Goal: Communication & Community: Connect with others

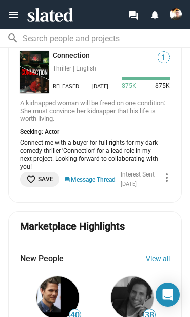
scroll to position [859, 0]
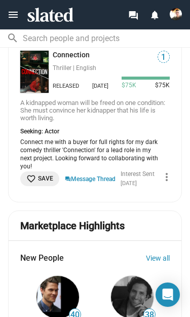
click at [73, 60] on link "Connection" at bounding box center [73, 56] width 41 height 10
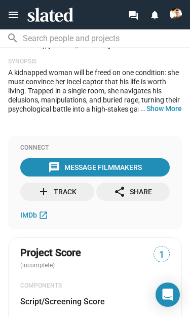
scroll to position [301, 0]
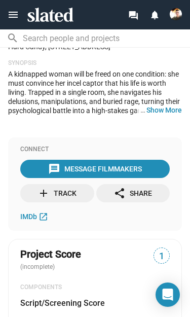
click at [124, 178] on div "message Message Filmmakers" at bounding box center [95, 169] width 94 height 18
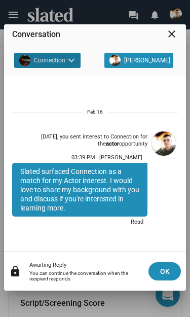
scroll to position [0, 0]
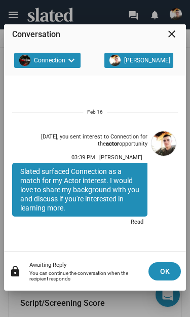
click at [167, 272] on span "OK" at bounding box center [165, 271] width 16 height 18
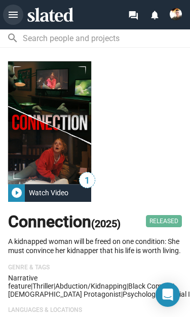
click at [18, 14] on mat-icon "menu" at bounding box center [13, 15] width 12 height 12
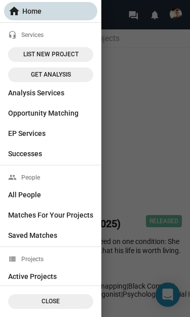
click at [62, 15] on span "home Home" at bounding box center [50, 11] width 85 height 18
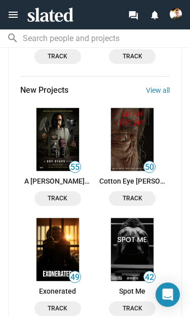
scroll to position [1478, 0]
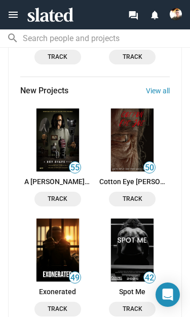
click at [145, 186] on link "Cotton Eye [PERSON_NAME]" at bounding box center [132, 181] width 67 height 8
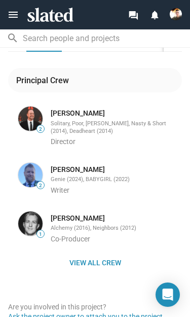
scroll to position [898, 0]
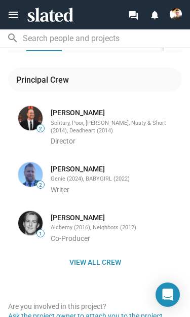
click at [100, 253] on span "View all crew" at bounding box center [95, 262] width 158 height 18
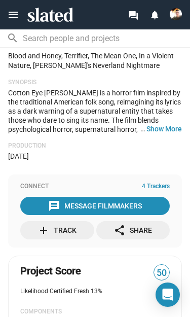
scroll to position [366, 0]
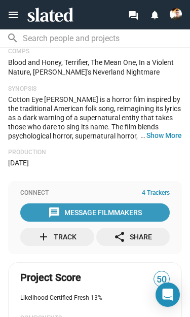
click at [115, 203] on div "message Message Filmmakers" at bounding box center [95, 212] width 94 height 18
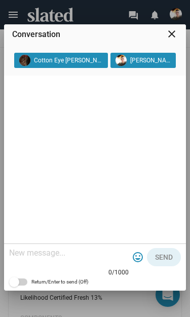
click at [102, 256] on textarea at bounding box center [69, 253] width 120 height 10
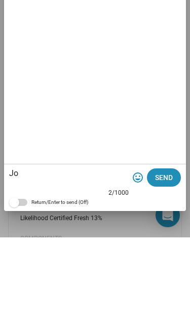
type textarea "J"
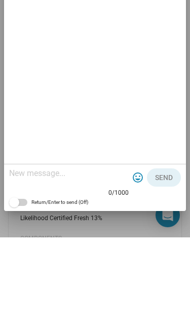
type textarea "i"
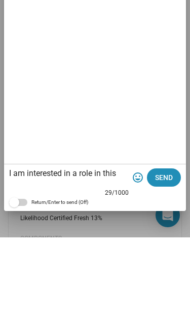
scroll to position [0, 0]
type textarea "I am interested in a role in this film"
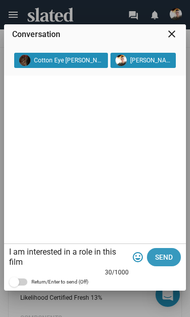
click at [167, 256] on span "Send" at bounding box center [164, 257] width 18 height 18
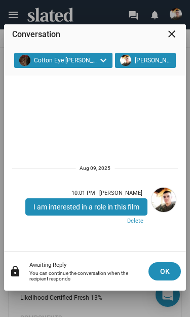
click at [166, 34] on mat-icon "close" at bounding box center [172, 34] width 12 height 12
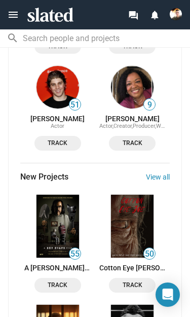
scroll to position [1392, 0]
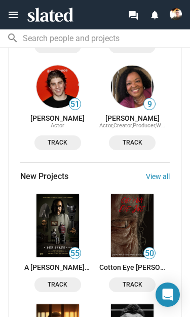
click at [167, 181] on link "View all" at bounding box center [158, 176] width 24 height 8
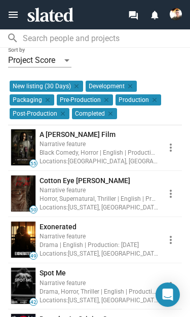
scroll to position [94, 0]
click at [141, 155] on div "Black Comedy, Horror | English | Production: Mar, 2026" at bounding box center [99, 153] width 119 height 10
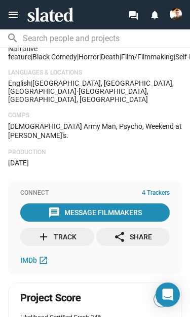
scroll to position [270, 0]
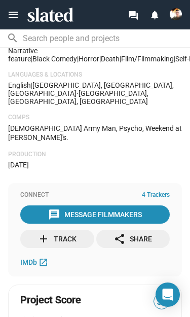
click at [149, 205] on span "message Message Filmmakers" at bounding box center [95, 214] width 146 height 18
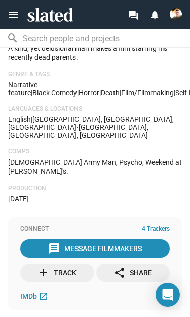
scroll to position [229, 0]
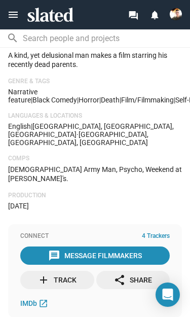
click at [104, 246] on div "message Message Filmmakers" at bounding box center [95, 255] width 94 height 18
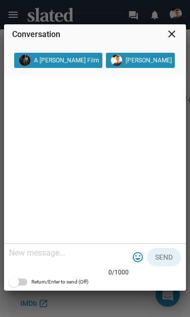
click at [92, 257] on textarea at bounding box center [69, 253] width 120 height 10
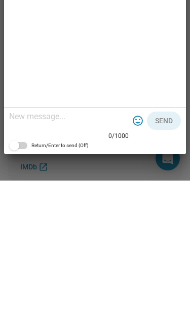
type textarea "c"
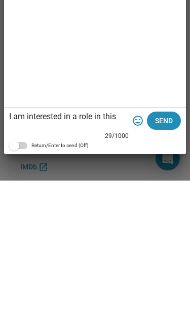
scroll to position [0, 0]
type textarea "I am interested in a role in this film"
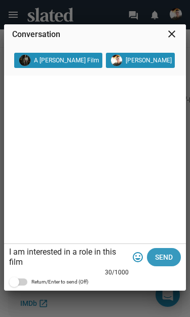
click at [167, 254] on span "Send" at bounding box center [164, 257] width 18 height 18
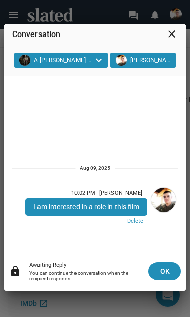
click at [176, 37] on mat-icon "close" at bounding box center [172, 34] width 12 height 12
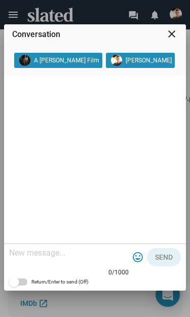
click at [172, 38] on mat-icon "close" at bounding box center [172, 34] width 12 height 12
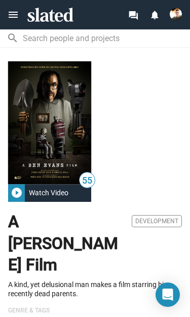
click at [16, 2] on div "menu forum notifications" at bounding box center [95, 14] width 190 height 29
click at [15, 13] on mat-icon "menu" at bounding box center [13, 15] width 12 height 12
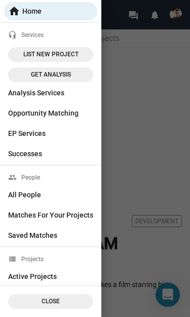
click at [22, 12] on span "home Home" at bounding box center [50, 11] width 85 height 18
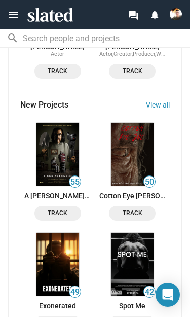
scroll to position [1455, 0]
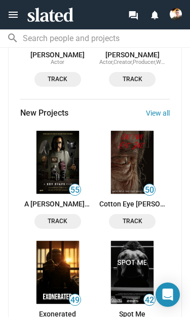
click at [165, 117] on link "View all" at bounding box center [158, 113] width 24 height 8
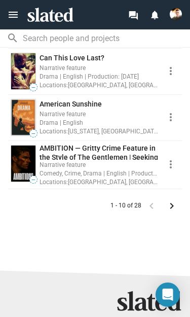
scroll to position [494, 0]
click at [175, 204] on mat-icon "keyboard_arrow_right" at bounding box center [172, 206] width 12 height 12
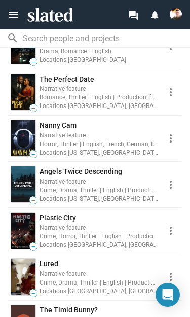
scroll to position [241, 0]
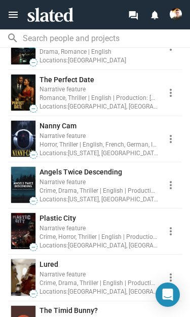
click at [151, 141] on div "Horror, Thriller | English, French, German, Italian, Russian, Spanish | Product…" at bounding box center [99, 144] width 119 height 10
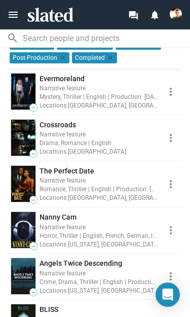
scroll to position [154, 0]
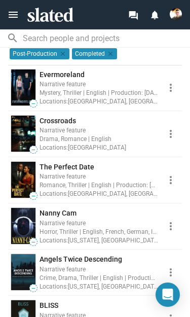
click at [112, 180] on div "Romance, Thriller | English | Production: Oct, 2025" at bounding box center [99, 185] width 119 height 10
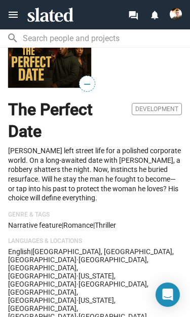
scroll to position [64, 0]
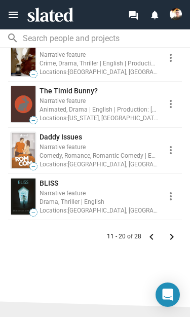
scroll to position [462, 0]
